Goal: Transaction & Acquisition: Obtain resource

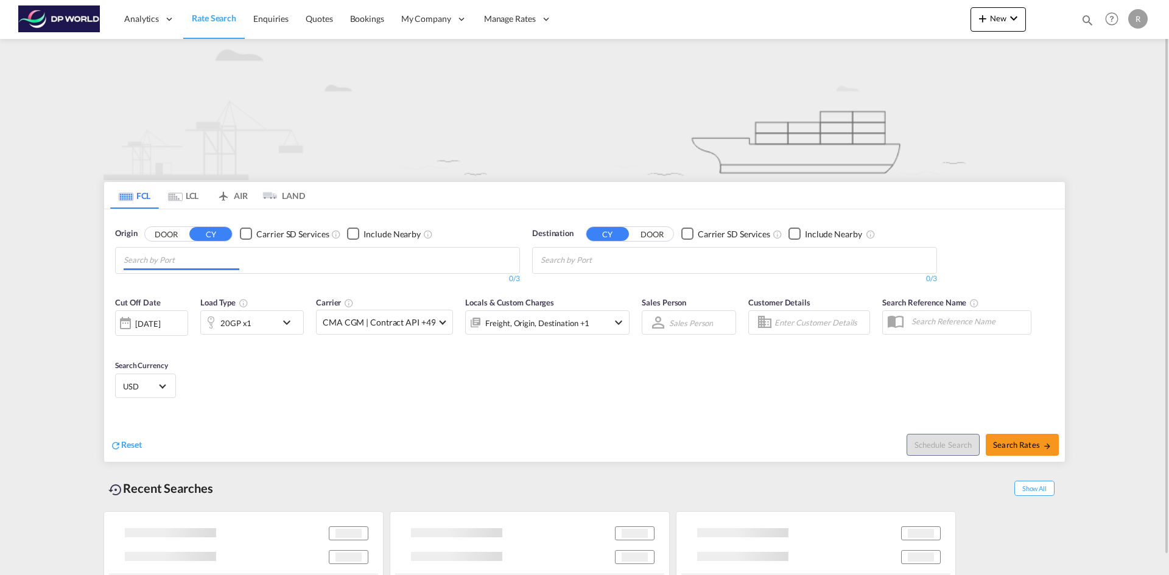
click at [189, 263] on input "Chips input." at bounding box center [182, 260] width 116 height 19
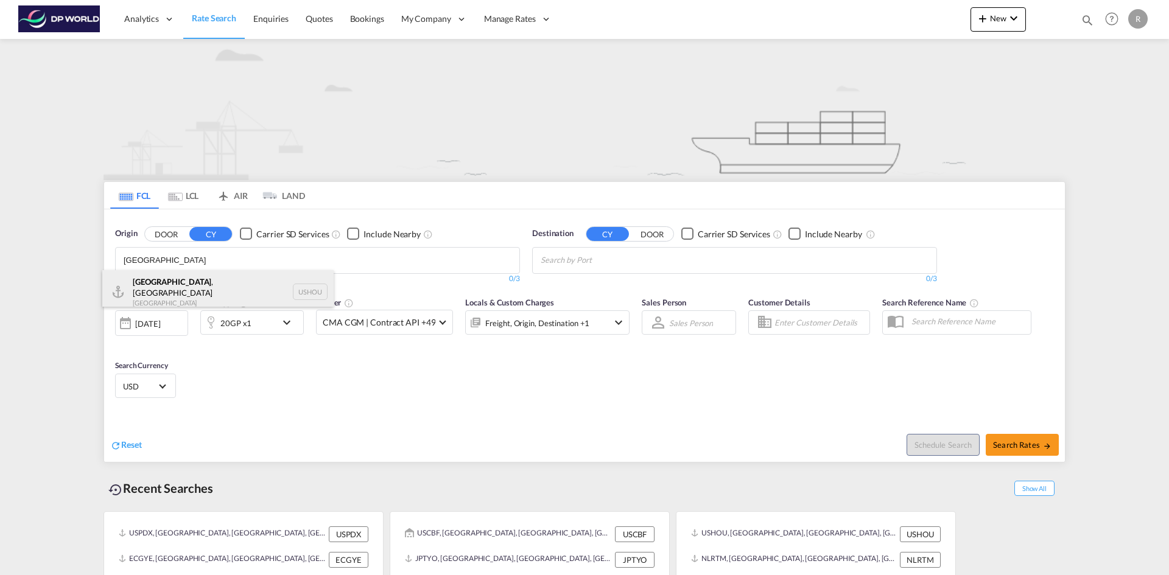
type input "[GEOGRAPHIC_DATA]"
click at [180, 292] on div "[GEOGRAPHIC_DATA] , [GEOGRAPHIC_DATA] [GEOGRAPHIC_DATA] USHOU" at bounding box center [217, 292] width 231 height 44
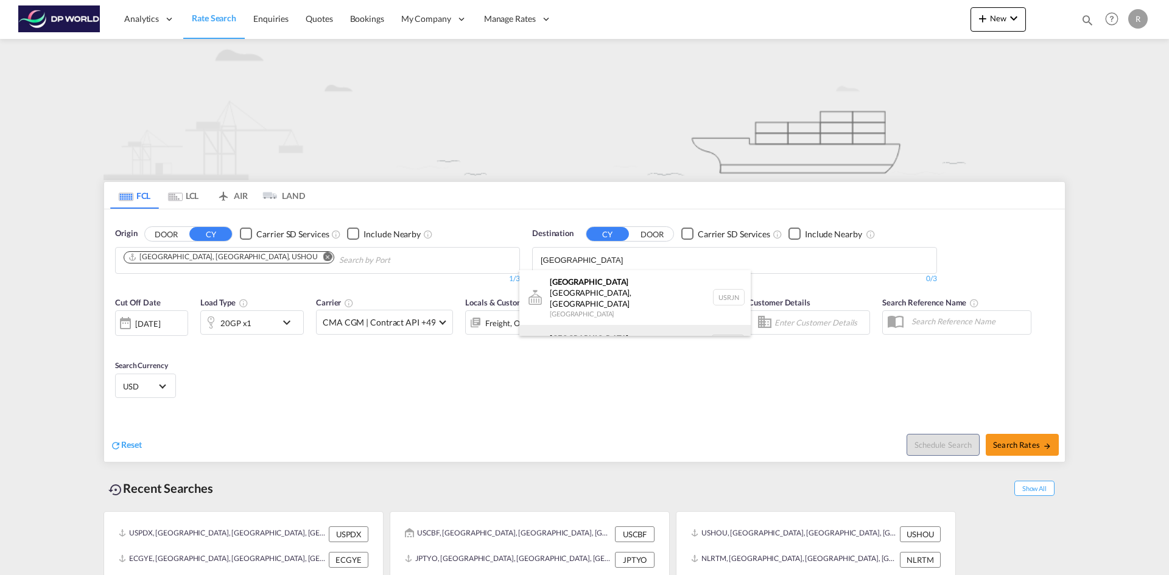
type input "[GEOGRAPHIC_DATA]"
click at [582, 325] on div "[GEOGRAPHIC_DATA] [GEOGRAPHIC_DATA] NLRTM" at bounding box center [634, 343] width 231 height 37
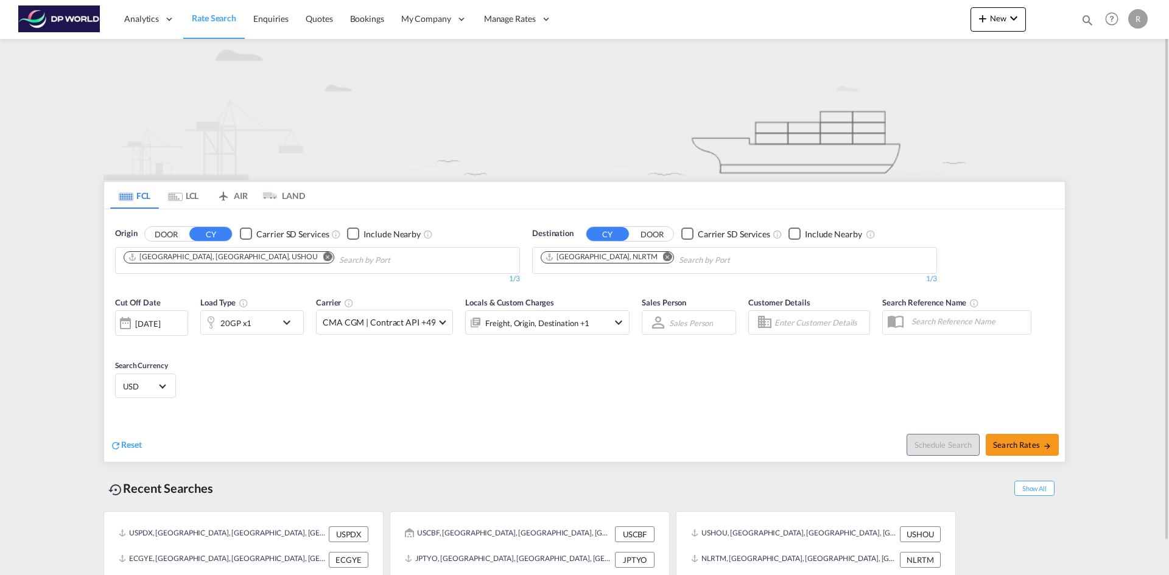
click at [274, 321] on div "20GP x1" at bounding box center [238, 322] width 75 height 24
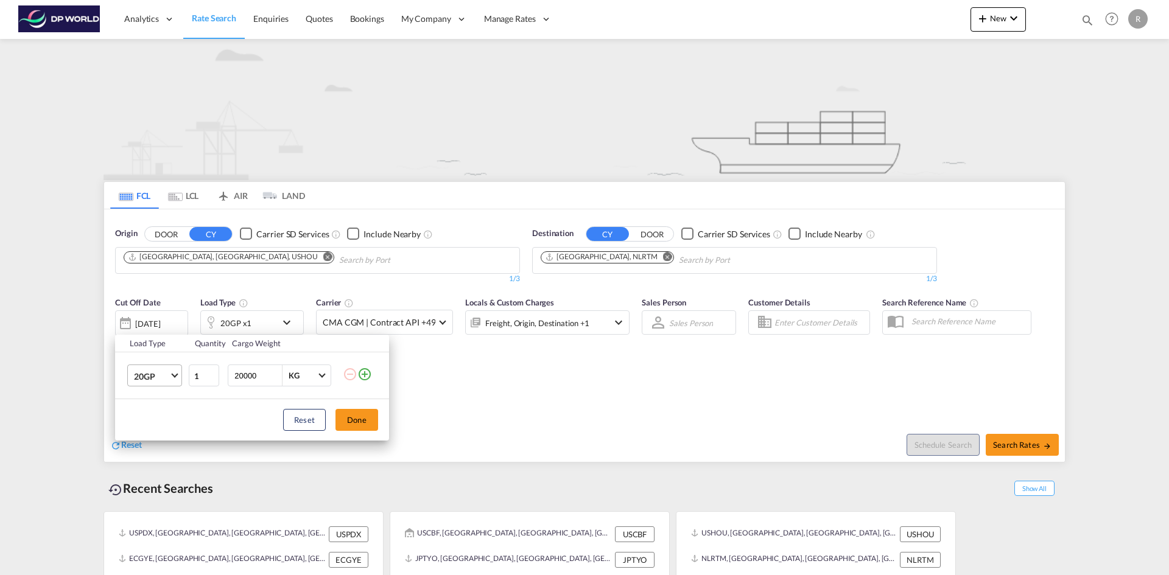
click at [169, 383] on md-select-value "20GP" at bounding box center [157, 375] width 49 height 21
click at [158, 411] on md-option "40GP" at bounding box center [165, 405] width 83 height 29
click at [365, 416] on button "Done" at bounding box center [356, 420] width 43 height 22
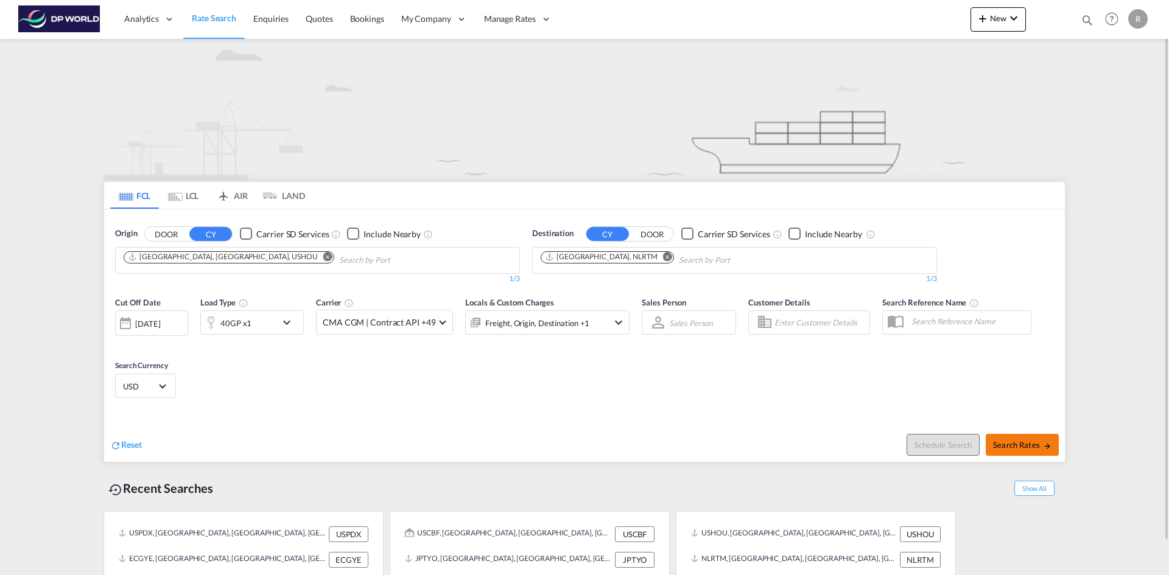
click at [1038, 441] on span "Search Rates" at bounding box center [1022, 445] width 58 height 10
type input "USHOU to NLRTM / [DATE]"
